Goal: Task Accomplishment & Management: Complete application form

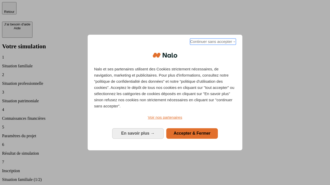
click at [212, 42] on span "Continuer sans accepter →" at bounding box center [213, 42] width 46 height 6
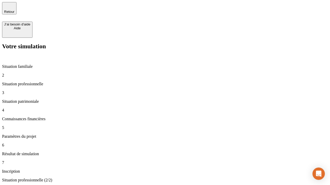
type input "30 000"
type input "0"
type input "1 000"
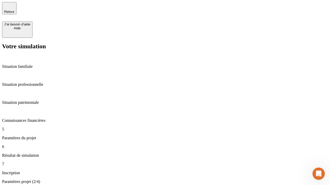
type input "40"
type input "200 000"
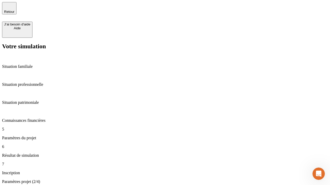
type input "640"
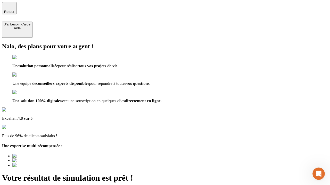
type input "[EMAIL_ADDRESS][DOMAIN_NAME]"
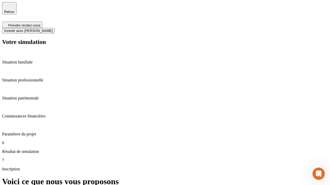
click at [53, 29] on span "Investir avec [PERSON_NAME]" at bounding box center [28, 31] width 48 height 4
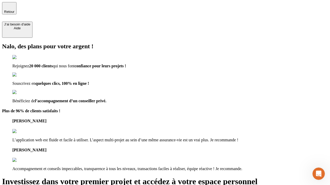
type input "[EMAIL_ADDRESS][DOMAIN_NAME]"
